Goal: Information Seeking & Learning: Learn about a topic

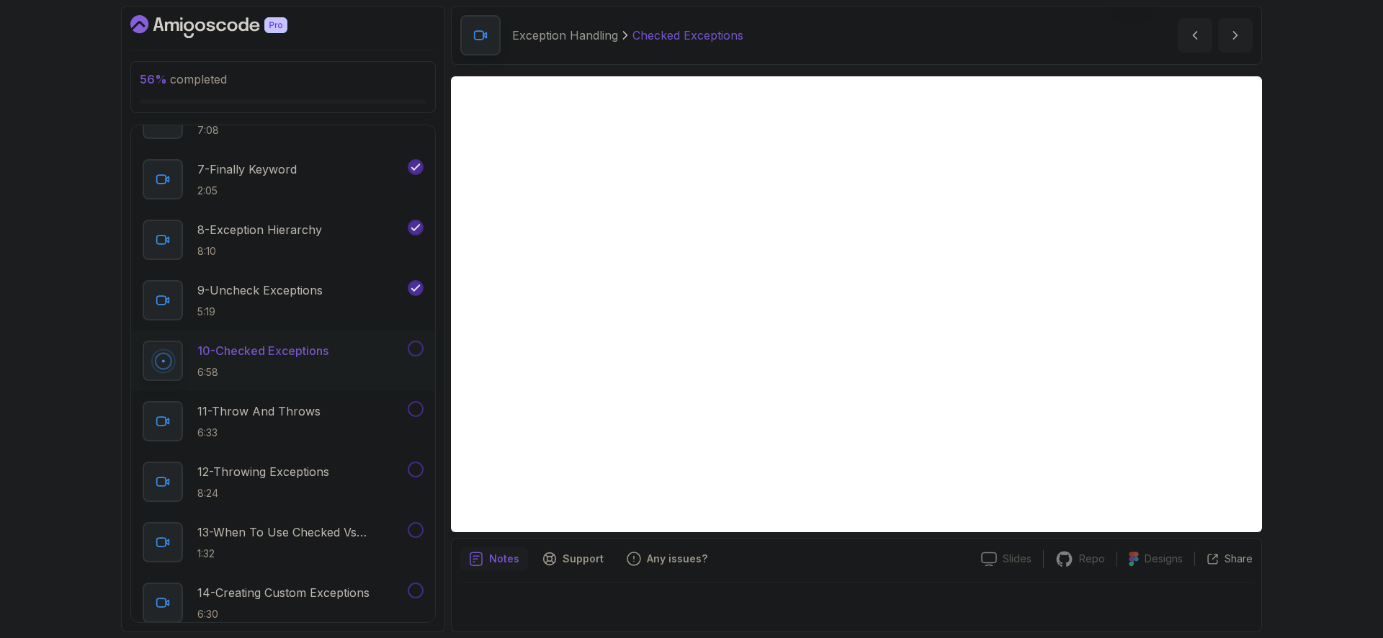
scroll to position [52, 0]
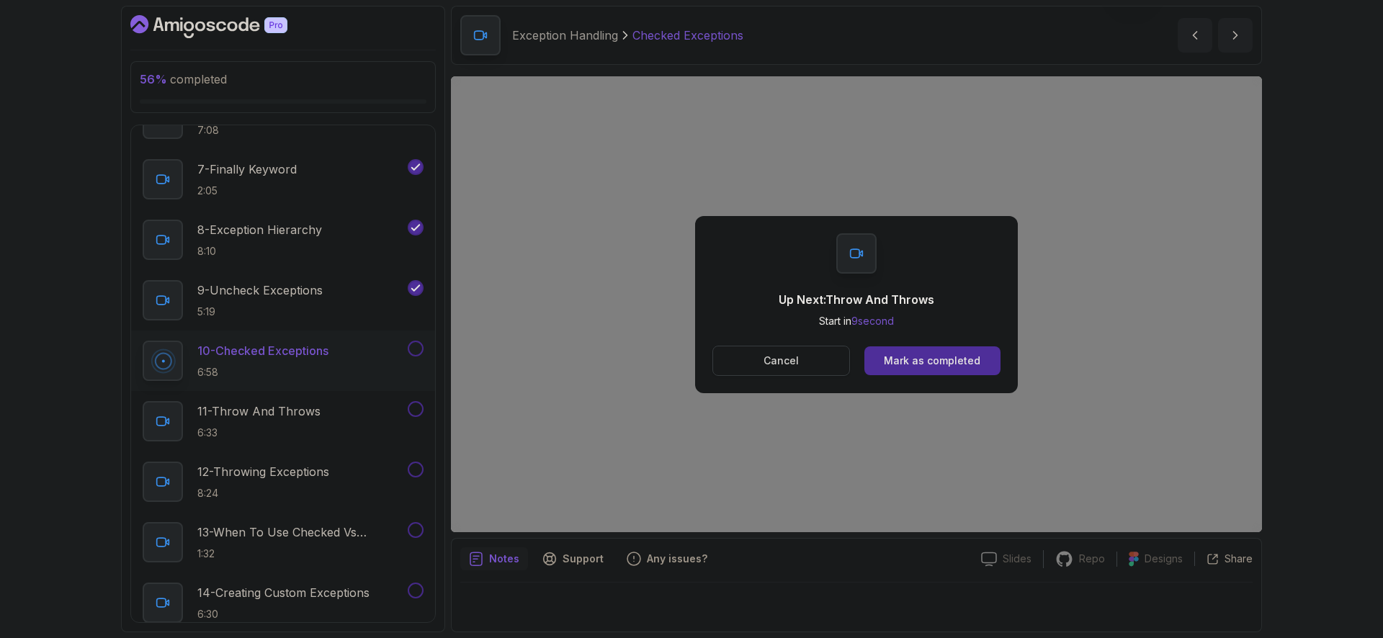
click at [831, 360] on button "Cancel" at bounding box center [782, 361] width 138 height 30
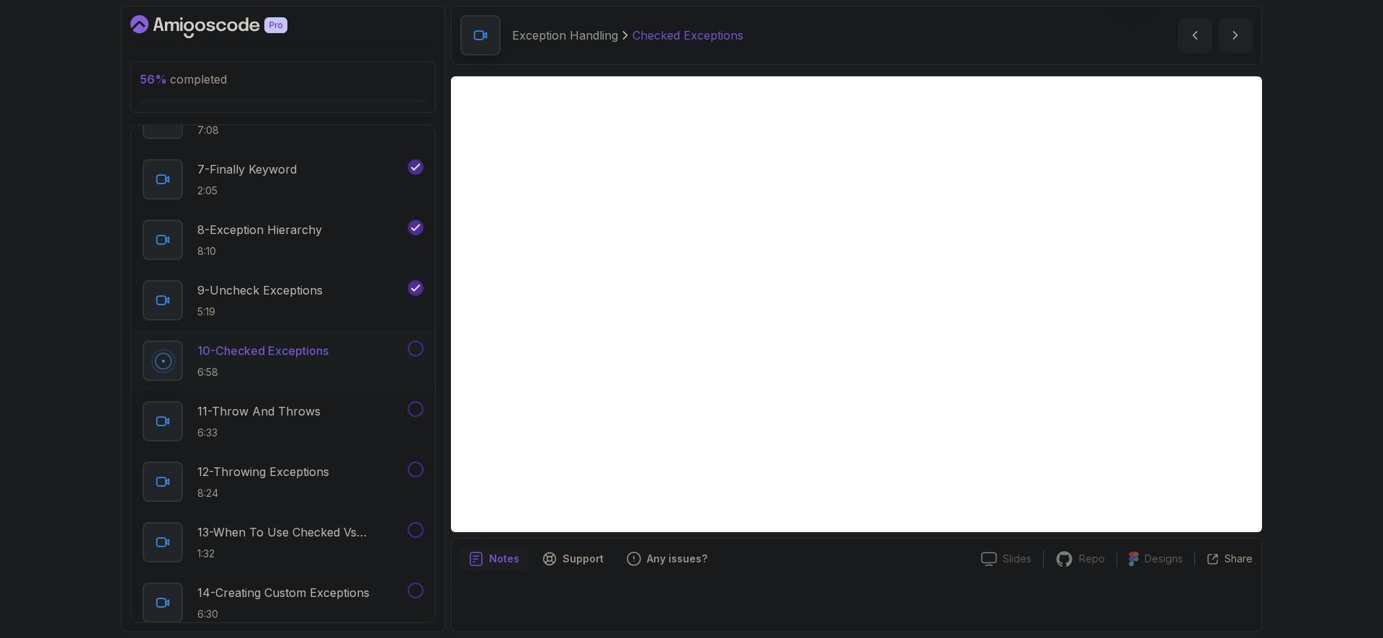
click at [419, 352] on button at bounding box center [416, 349] width 16 height 16
click at [323, 411] on div "11 - Throw And Throws 6:33" at bounding box center [274, 421] width 262 height 40
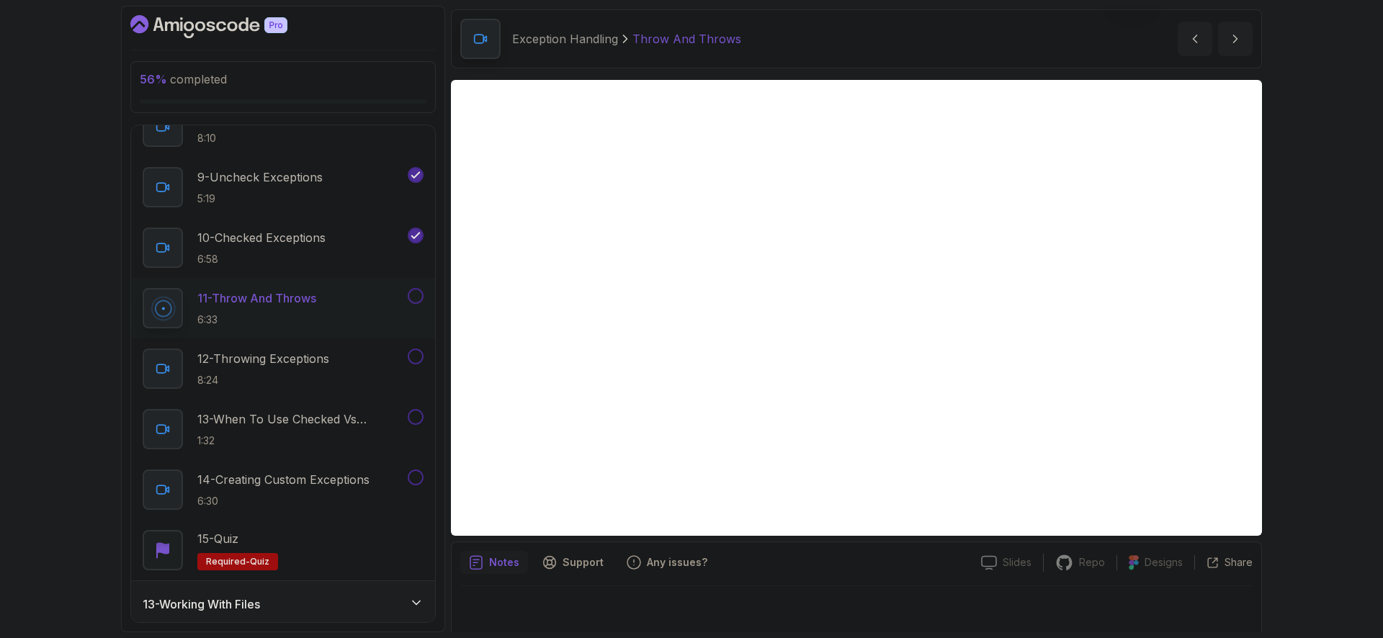
scroll to position [52, 0]
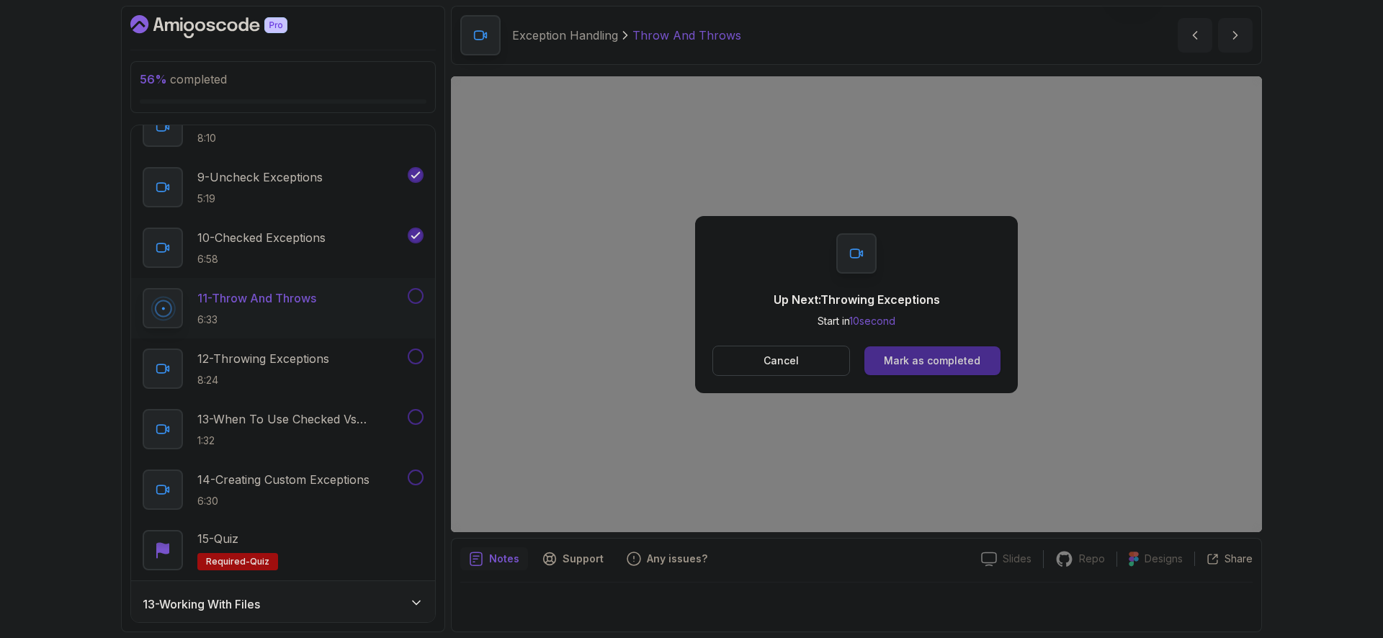
click at [978, 361] on button "Mark as completed" at bounding box center [933, 361] width 136 height 29
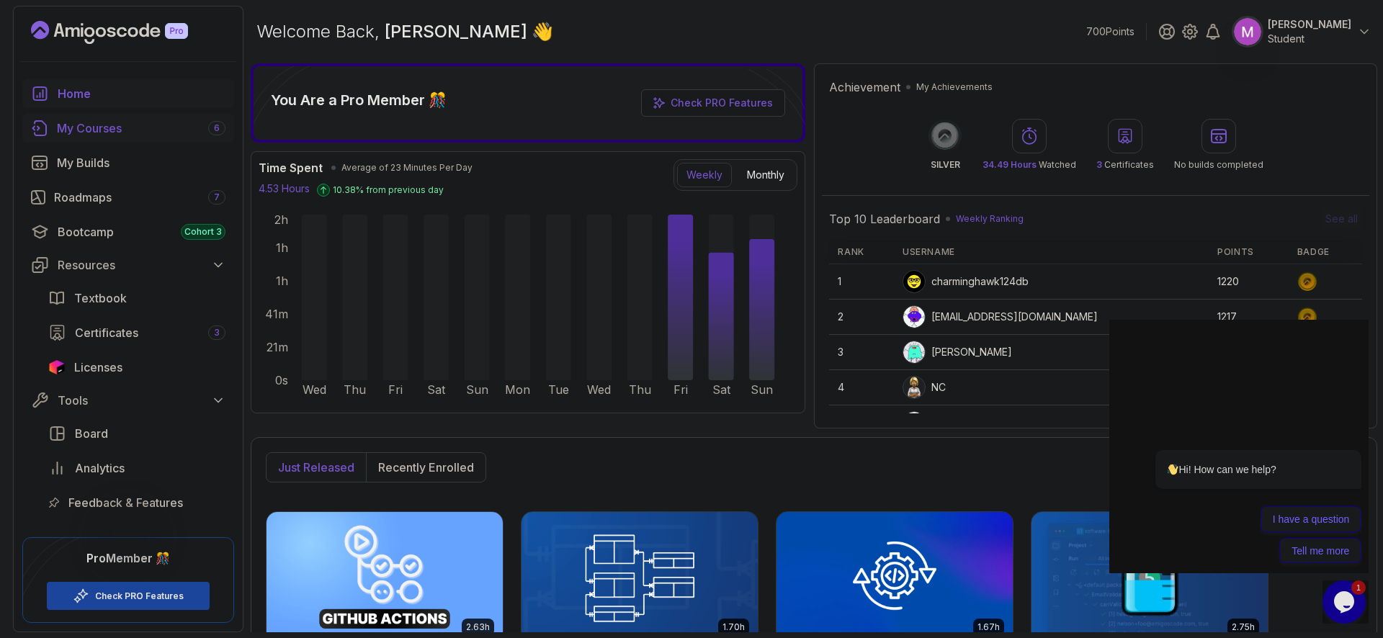
click at [117, 128] on div "My Courses 6" at bounding box center [141, 128] width 169 height 17
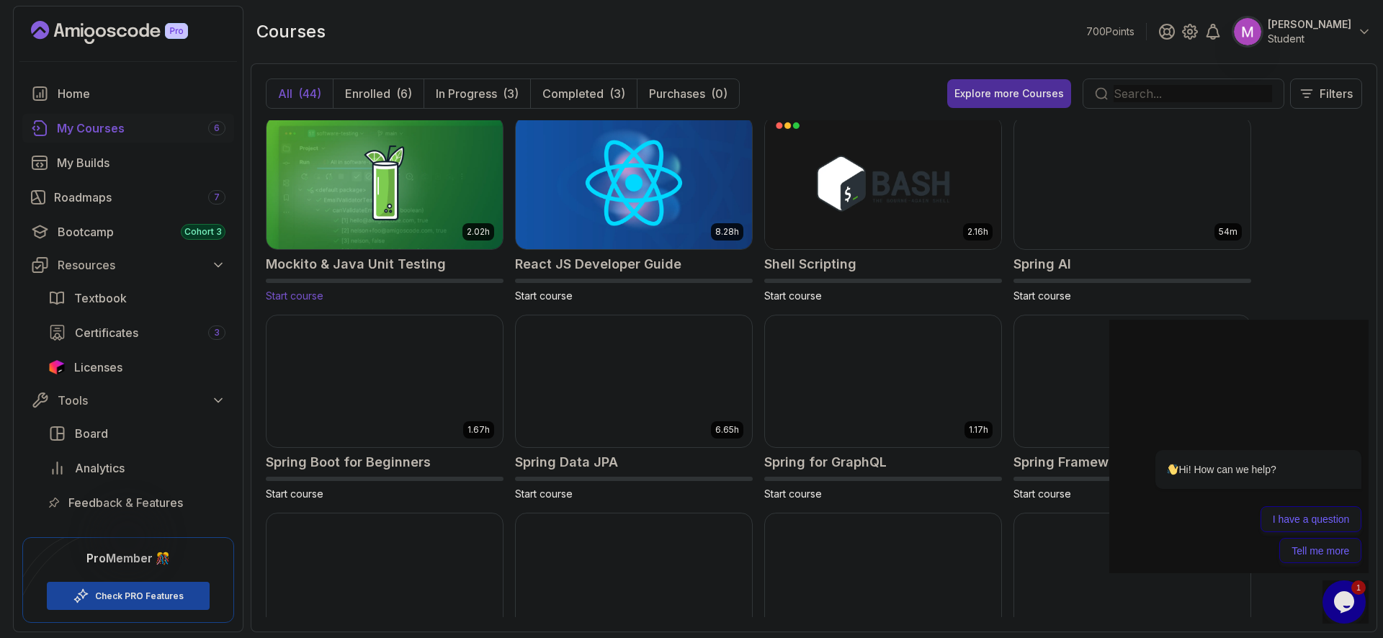
scroll to position [1693, 0]
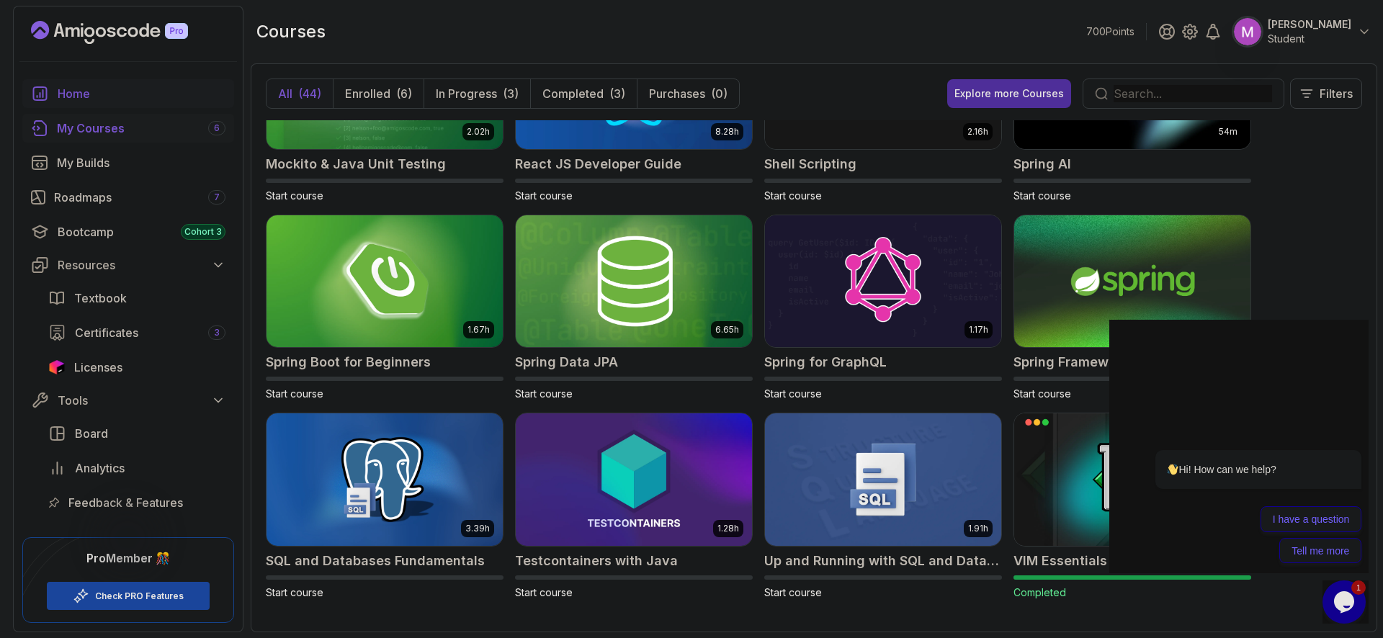
click at [122, 101] on div "Home" at bounding box center [142, 93] width 168 height 17
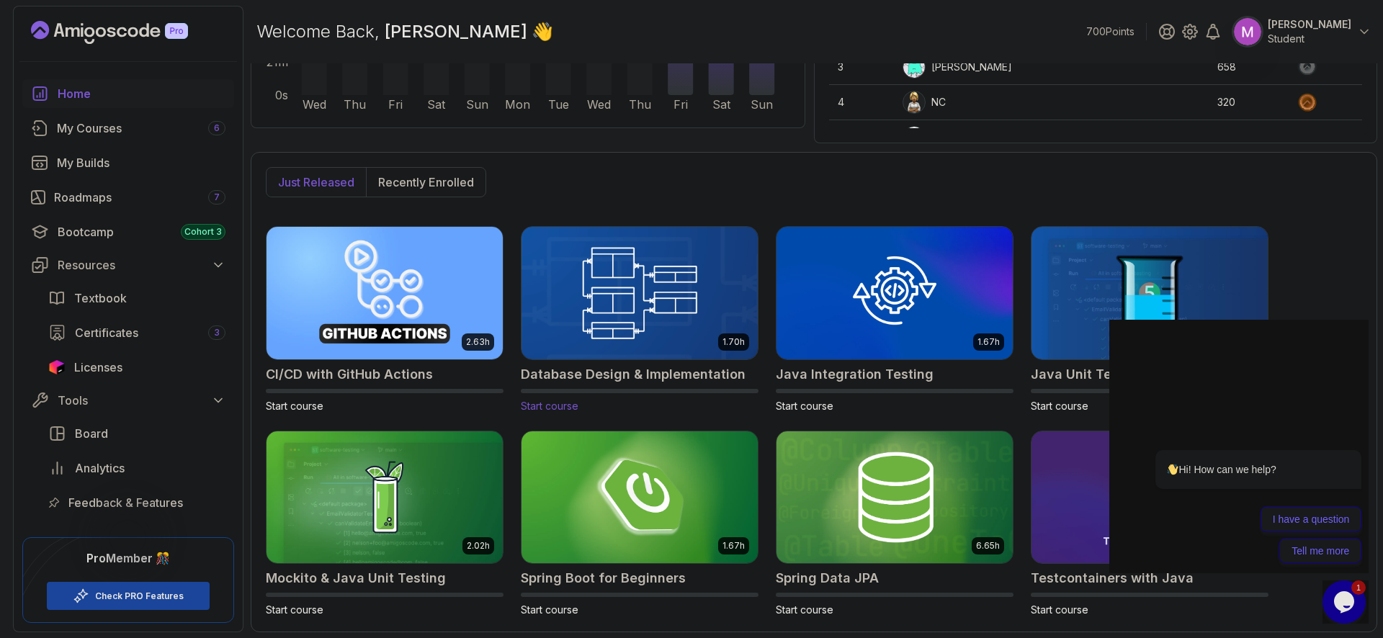
scroll to position [285, 0]
click at [463, 183] on p "Recently enrolled" at bounding box center [426, 182] width 96 height 17
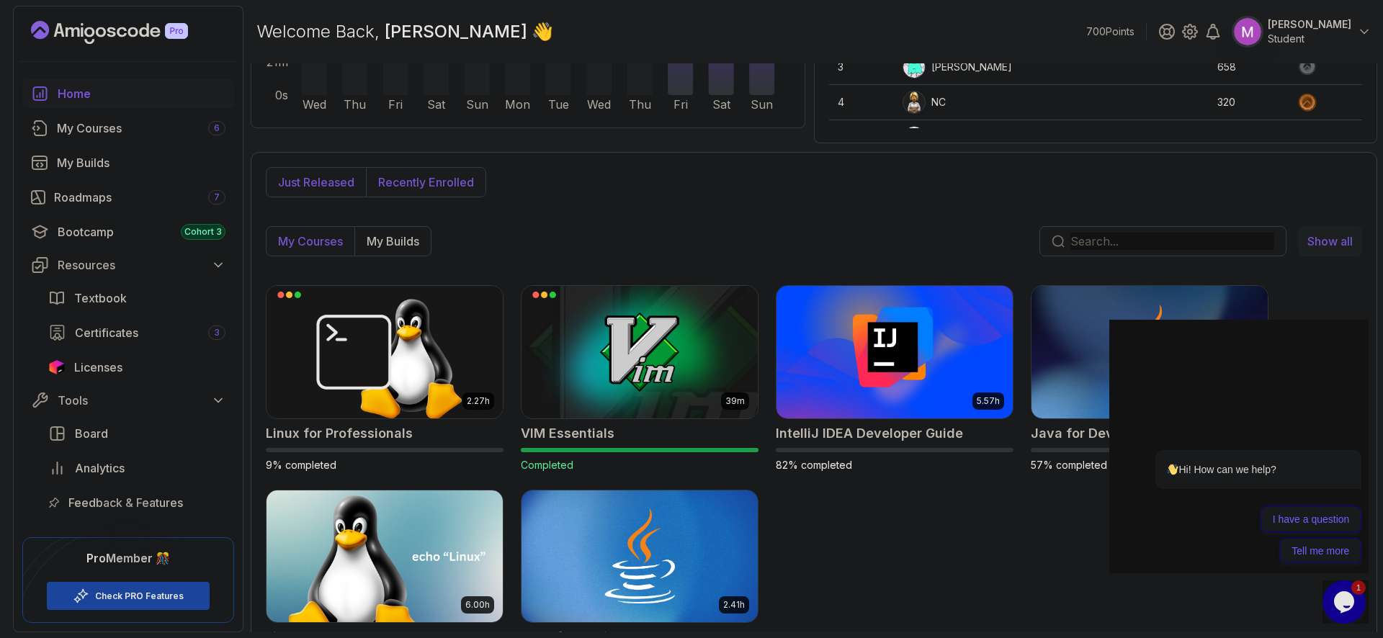
click at [323, 183] on p "Just released" at bounding box center [316, 182] width 76 height 17
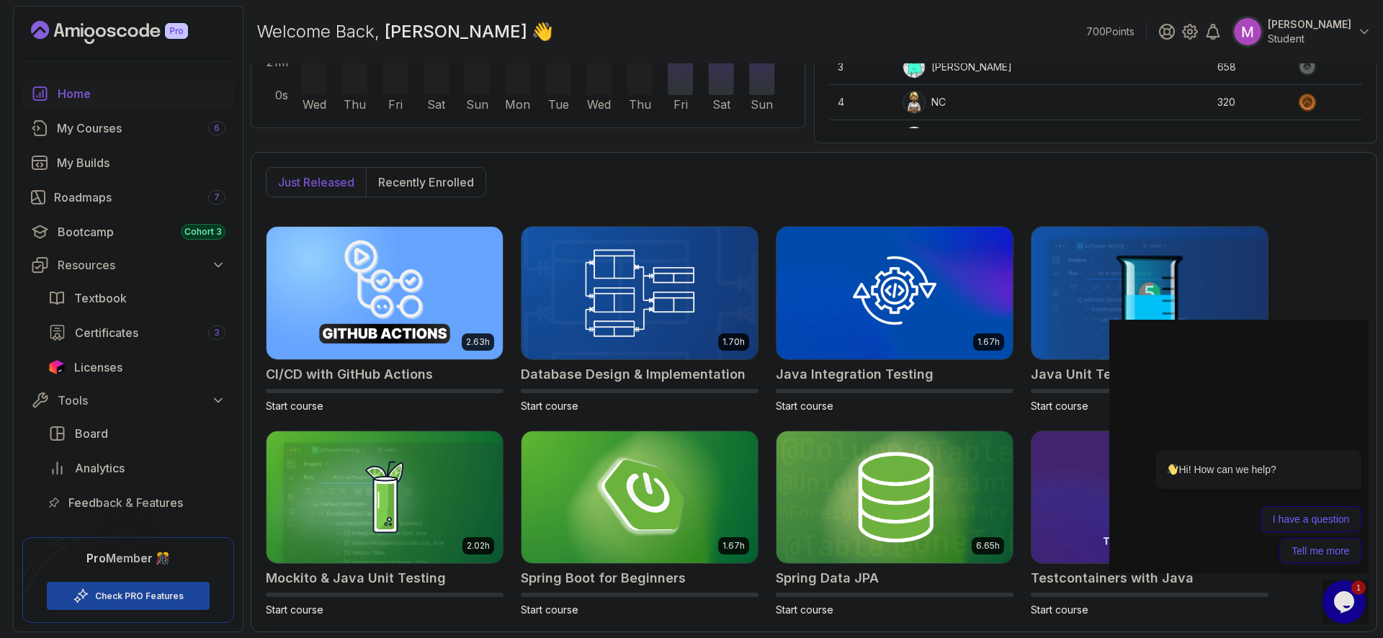
click at [321, 184] on p "Just released" at bounding box center [316, 182] width 76 height 17
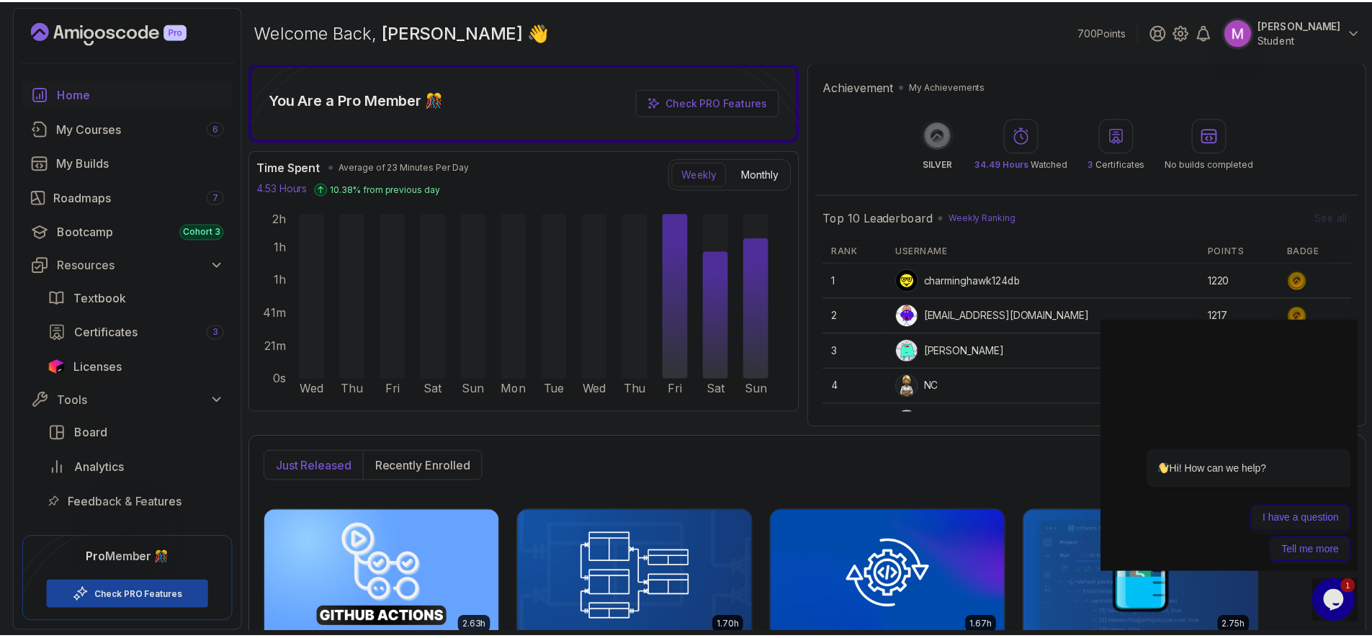
scroll to position [0, 0]
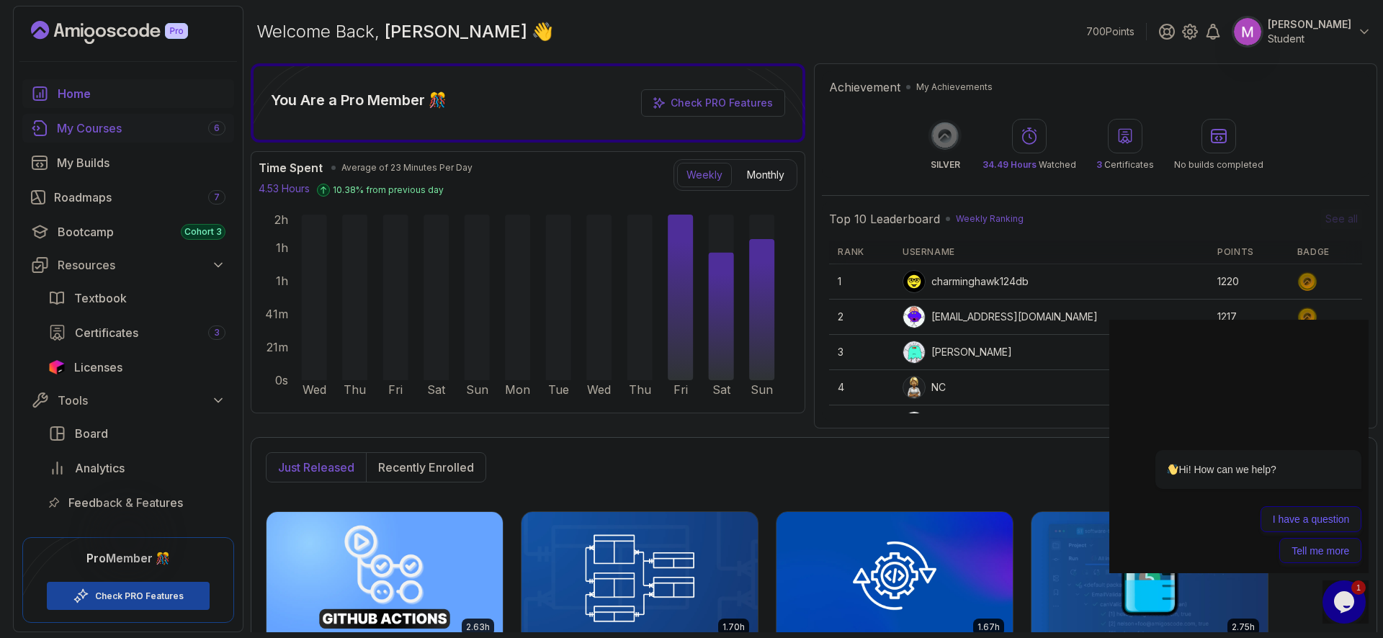
click at [114, 135] on div "My Courses 6" at bounding box center [141, 128] width 169 height 17
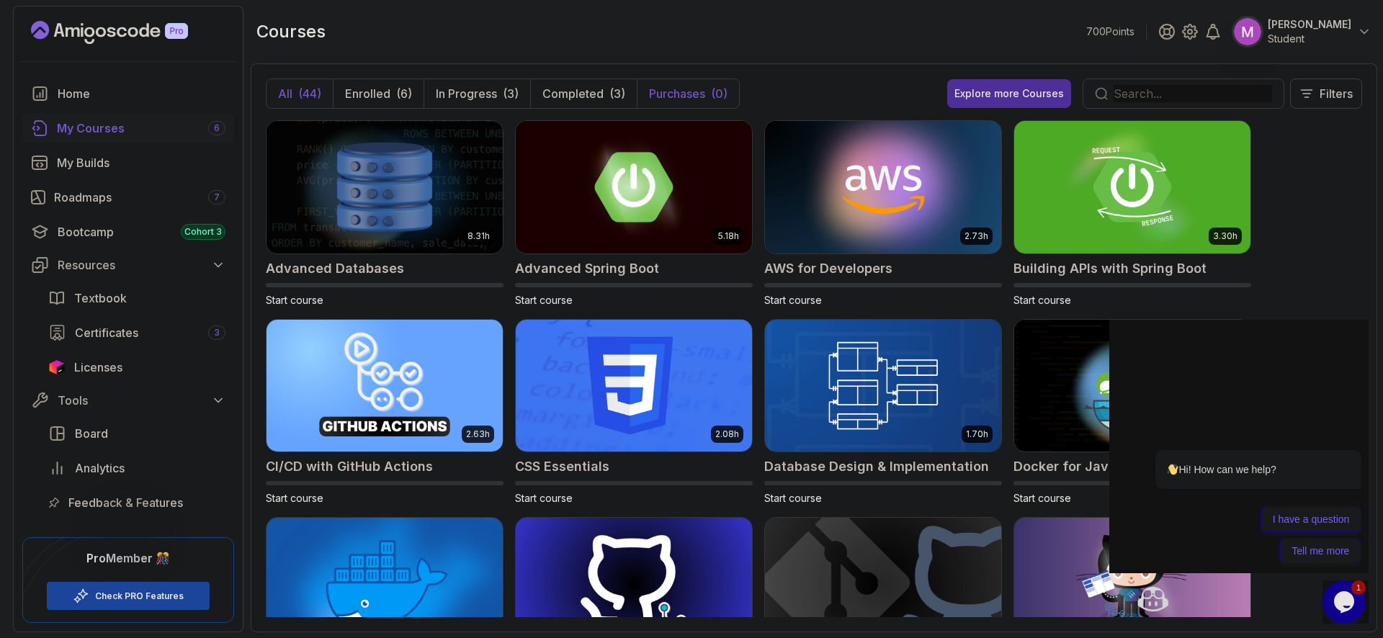
click at [736, 92] on button "Purchases (0)" at bounding box center [688, 93] width 102 height 29
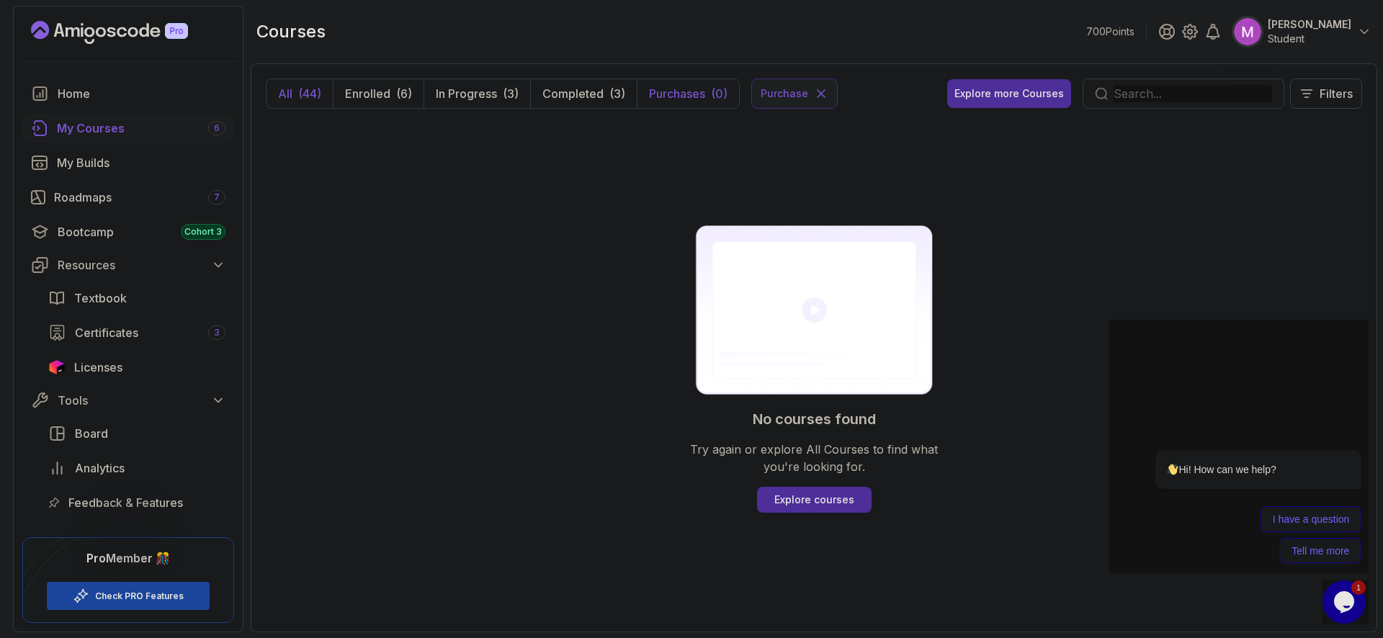
click at [720, 88] on div "(0)" at bounding box center [719, 93] width 17 height 17
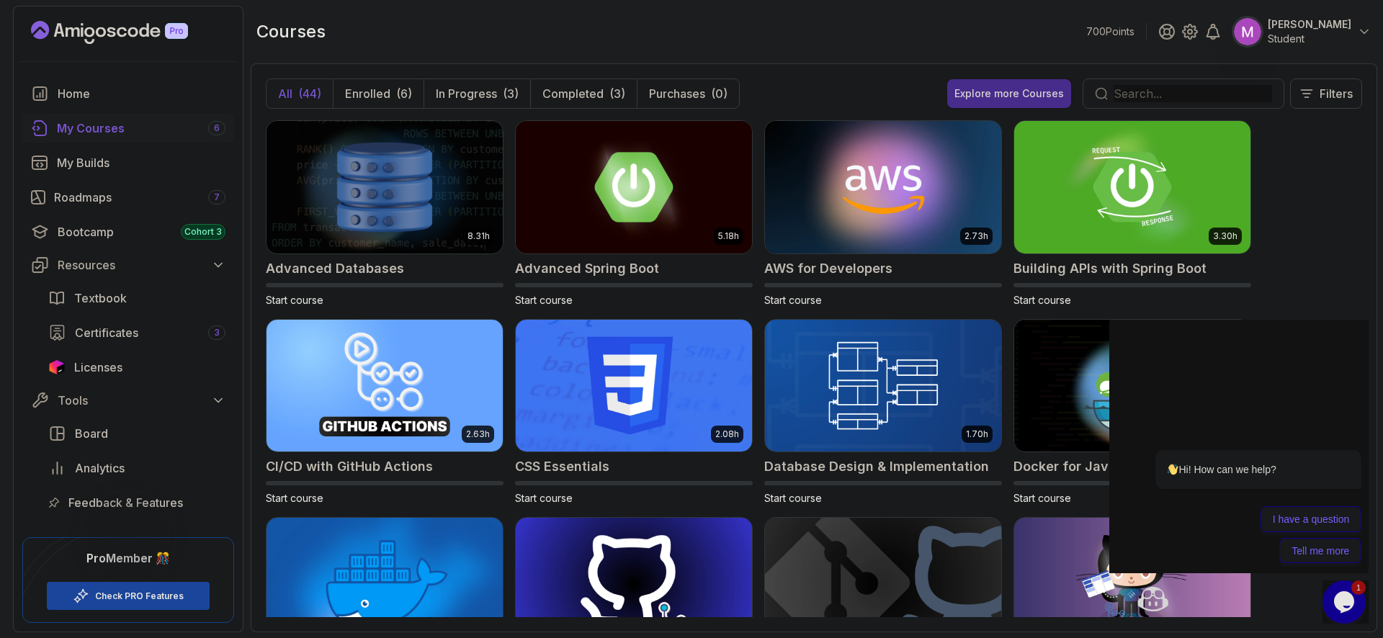
click at [986, 91] on div "Explore more Courses" at bounding box center [1010, 93] width 110 height 14
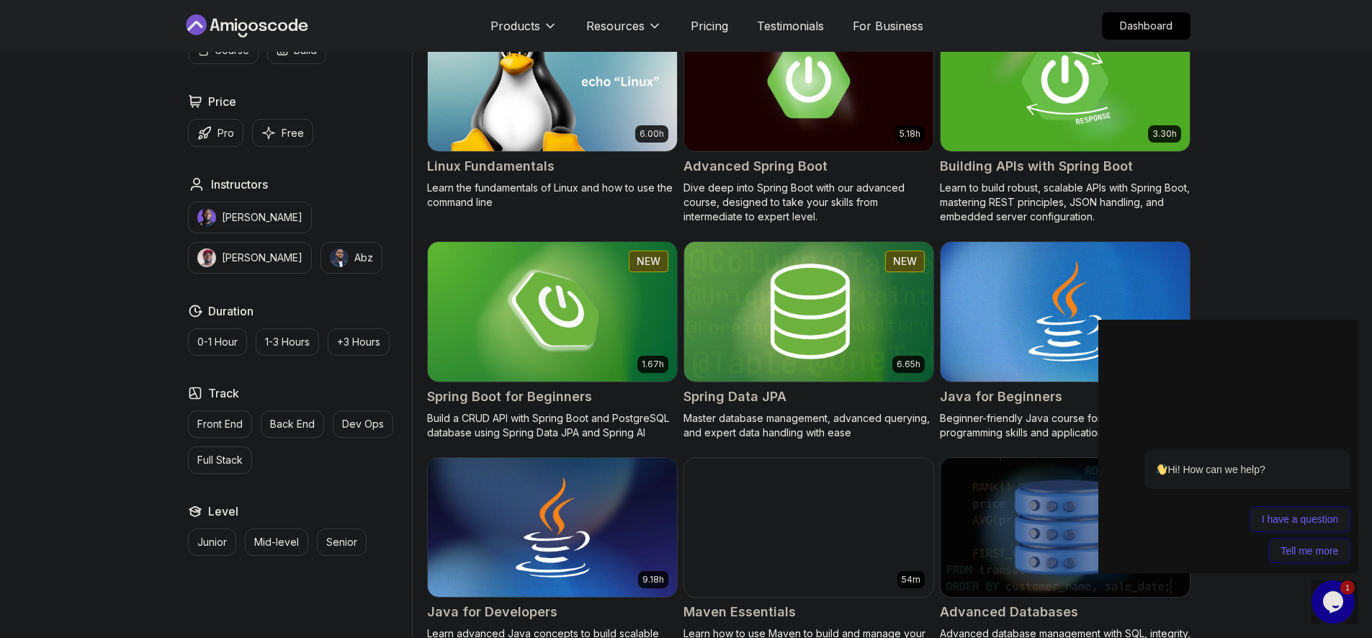
scroll to position [446, 0]
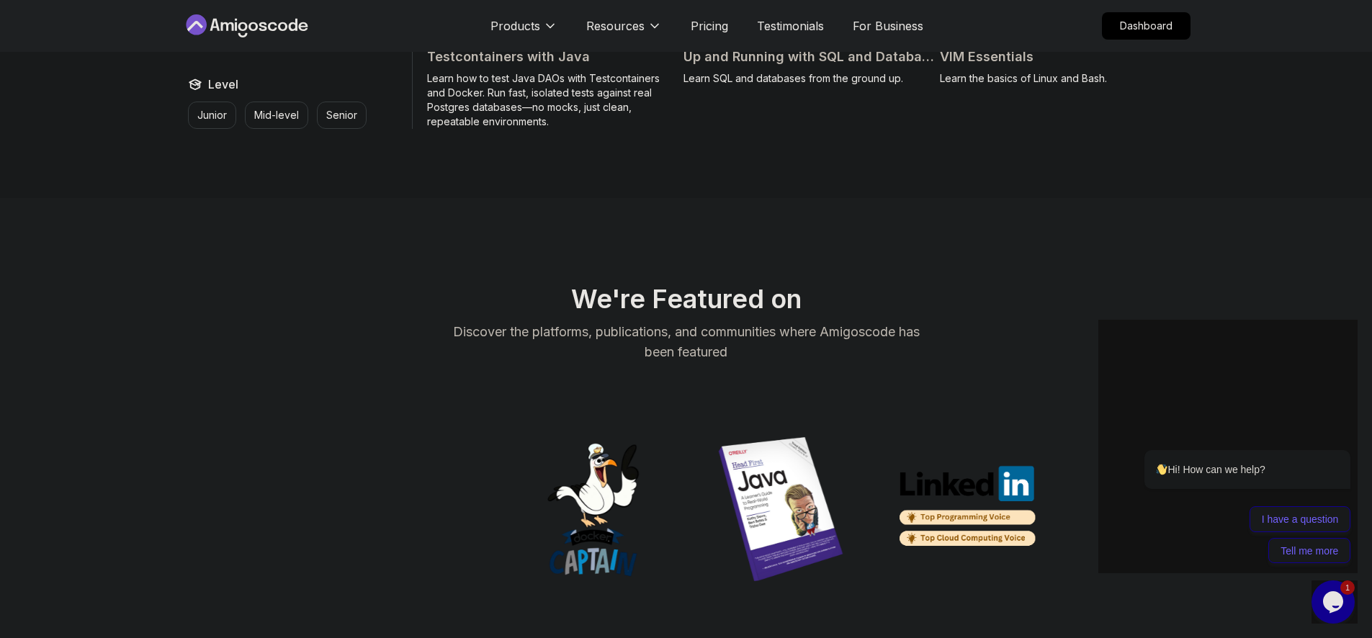
scroll to position [3535, 0]
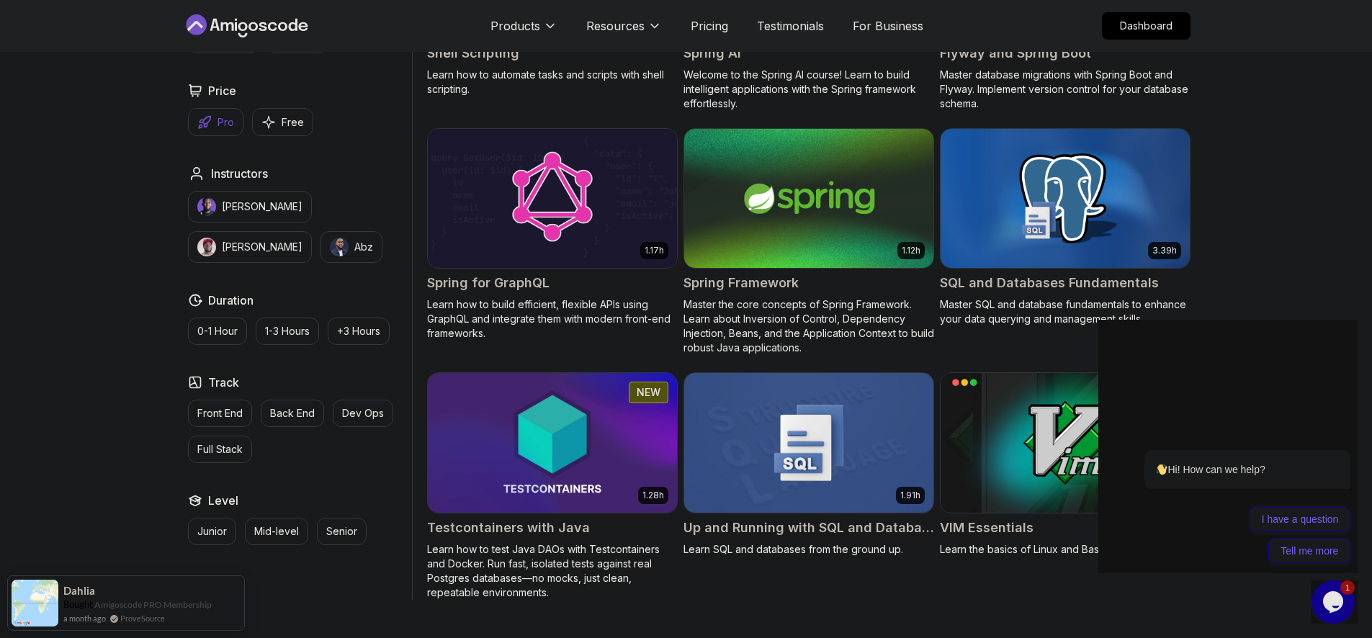
click at [218, 122] on p "Pro" at bounding box center [226, 122] width 17 height 14
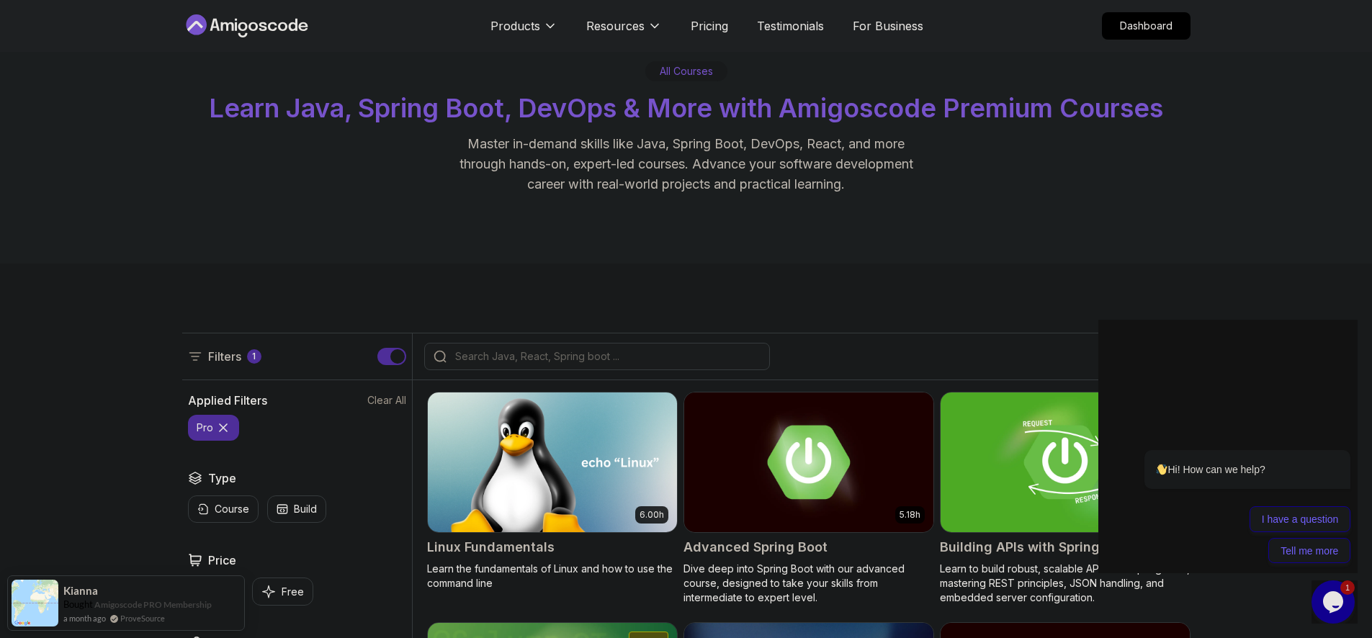
scroll to position [259, 0]
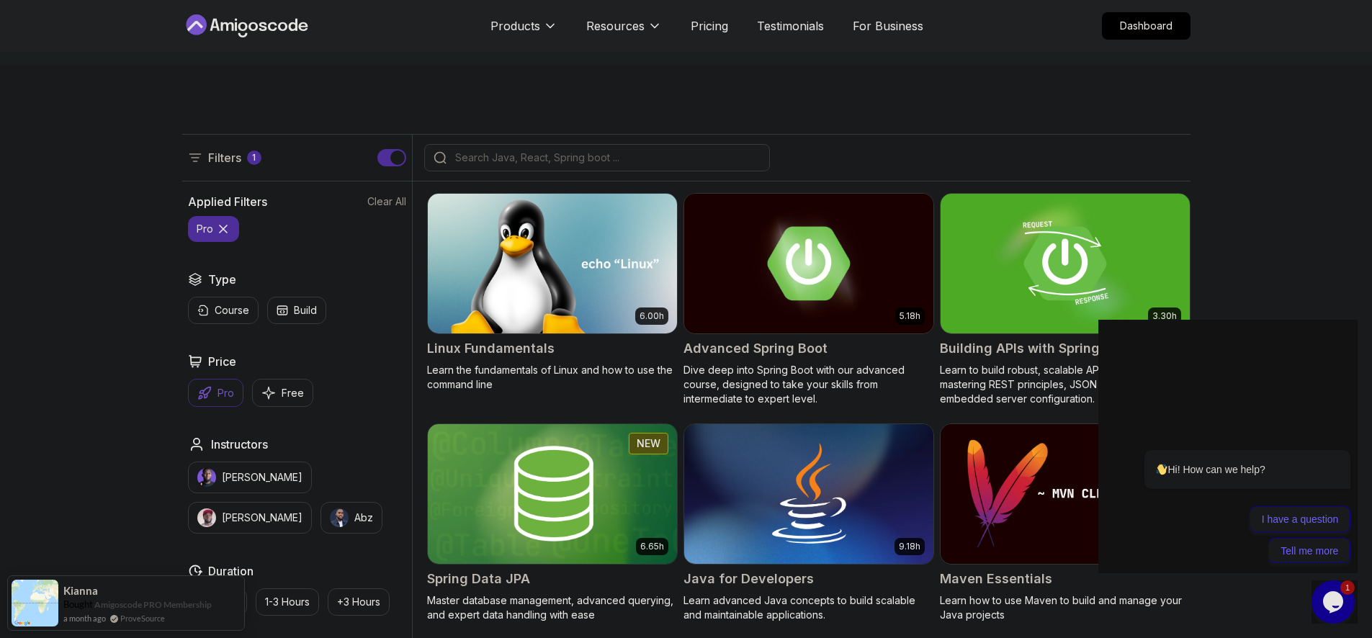
click at [244, 164] on div "Filters 1" at bounding box center [224, 157] width 73 height 17
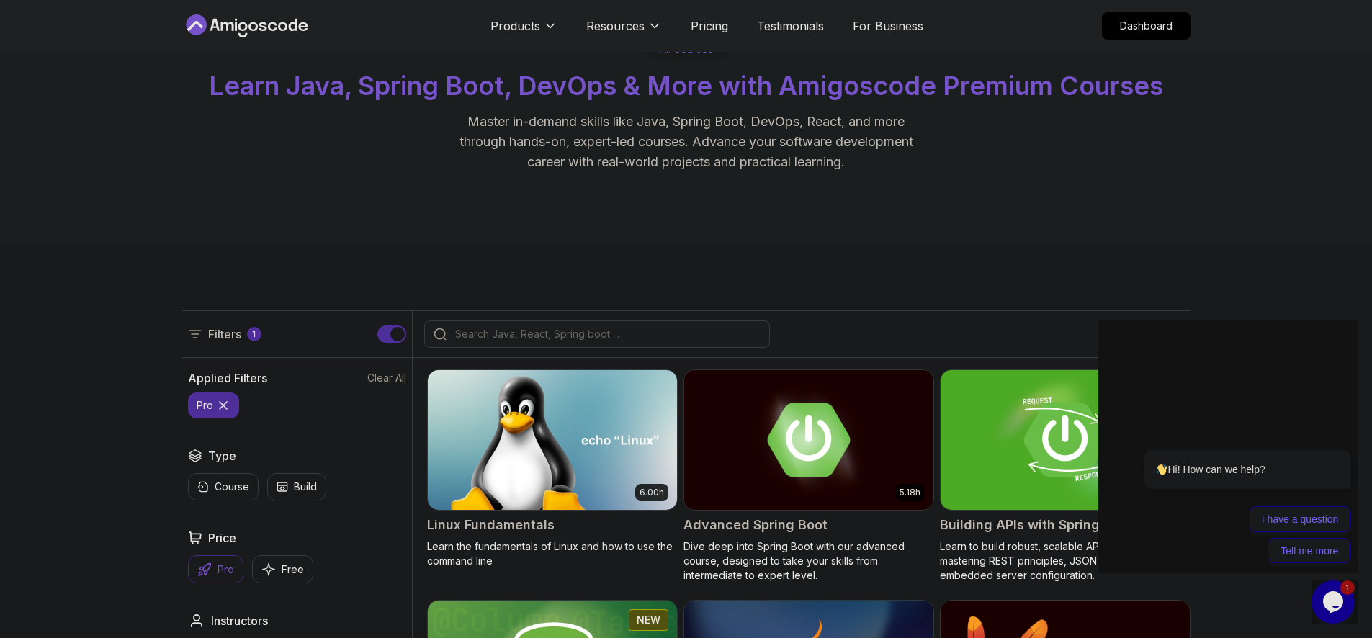
scroll to position [153, 0]
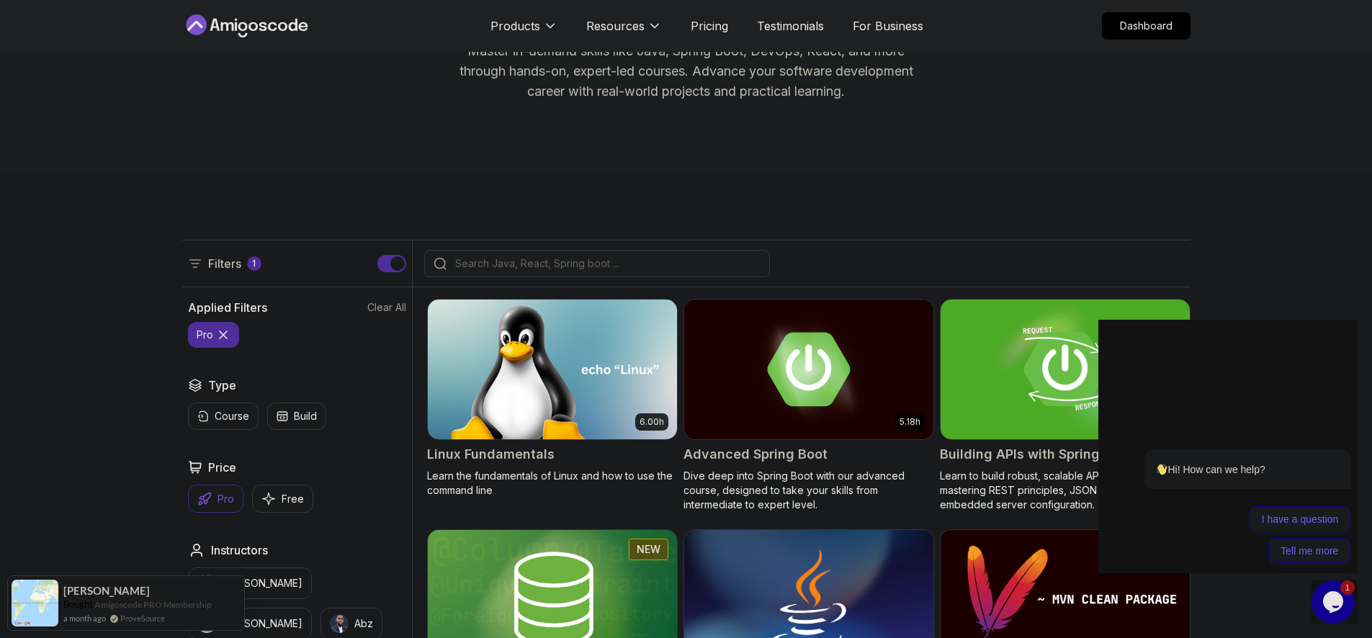
click at [228, 336] on icon at bounding box center [223, 335] width 14 height 14
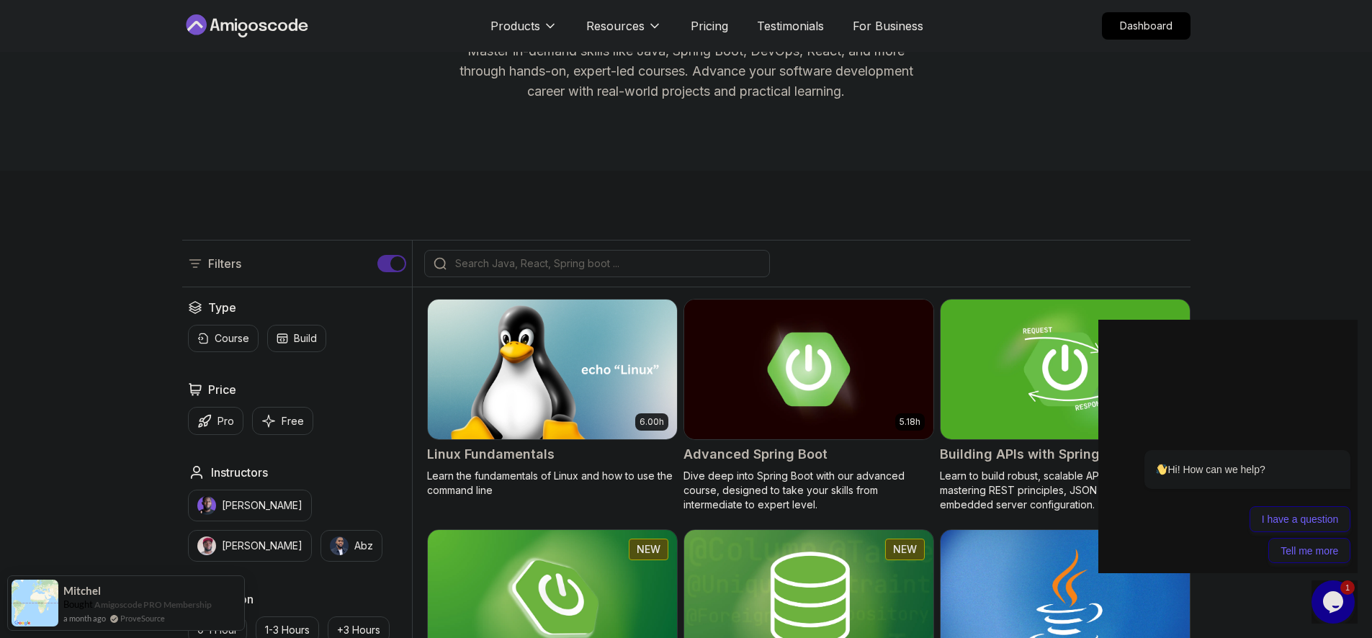
click at [519, 274] on div at bounding box center [597, 263] width 346 height 27
click at [517, 269] on div at bounding box center [597, 263] width 346 height 27
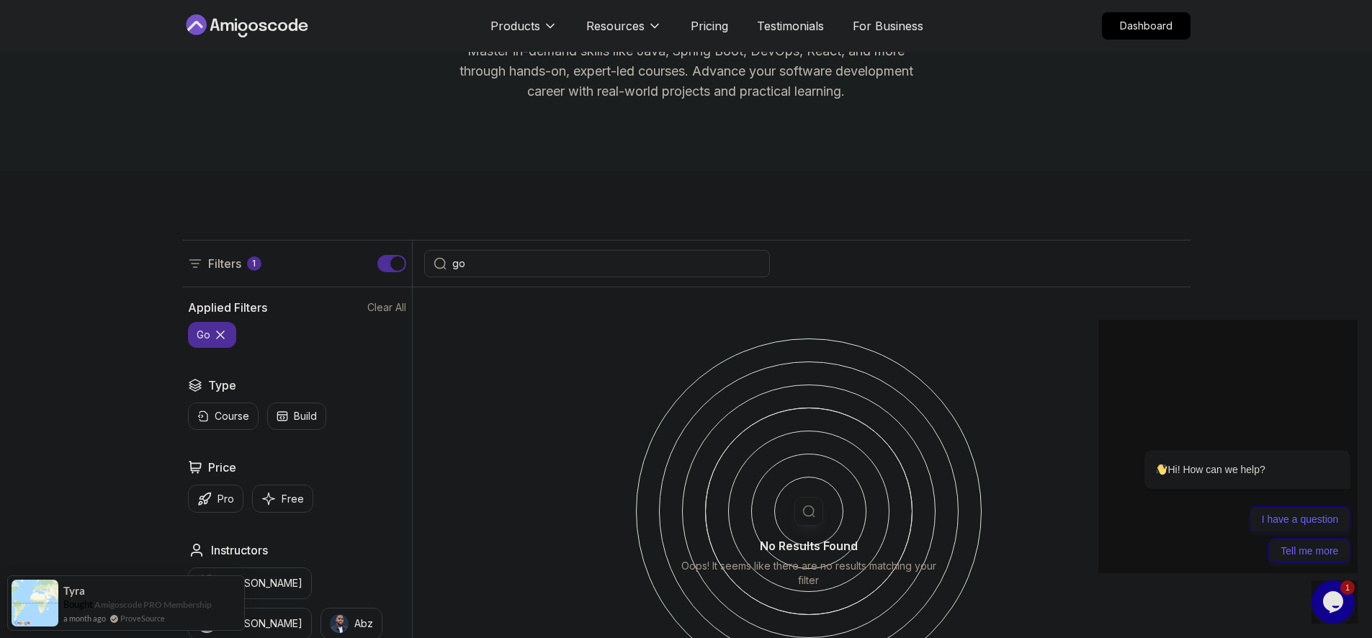
type input "g"
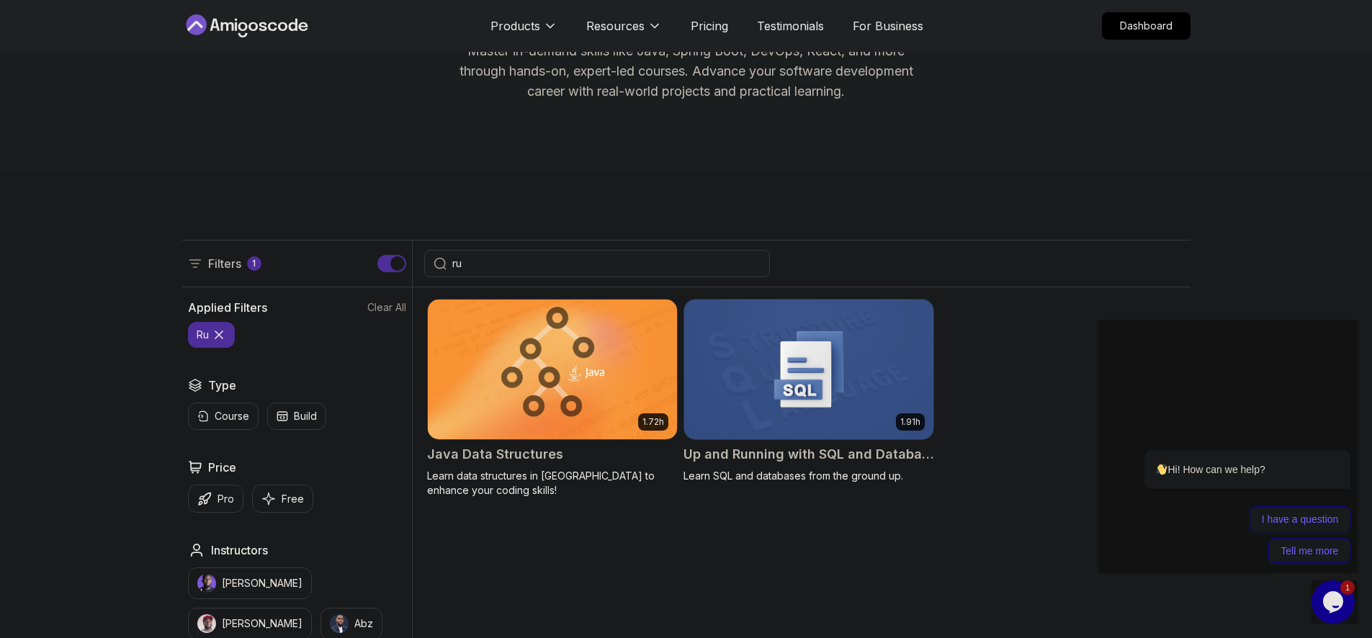
type input "r"
